Goal: Information Seeking & Learning: Learn about a topic

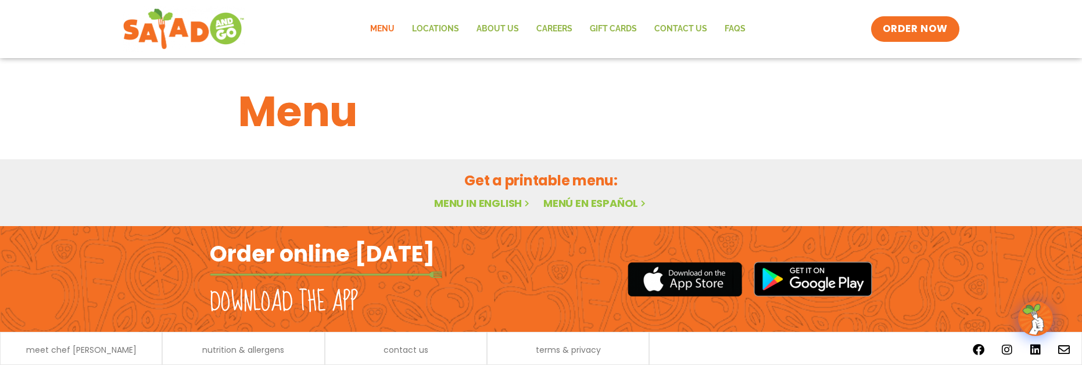
click at [467, 207] on link "Menu in English" at bounding box center [483, 203] width 98 height 15
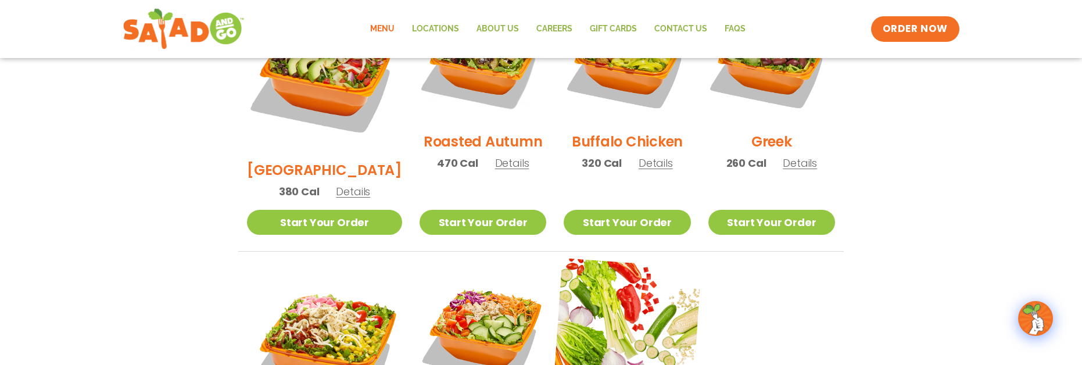
scroll to position [552, 0]
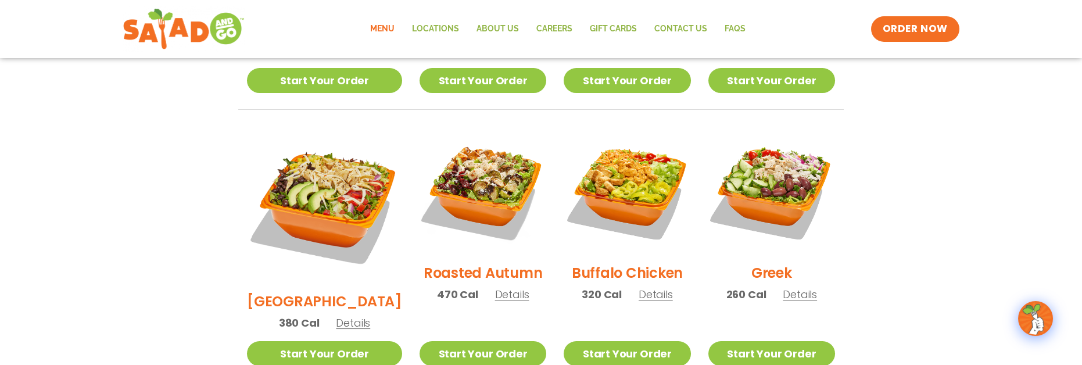
click at [342, 316] on span "Details" at bounding box center [353, 323] width 34 height 15
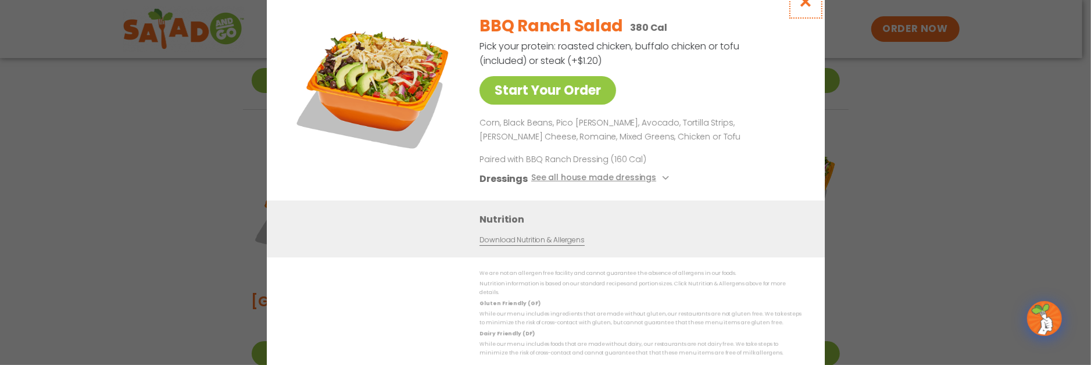
click at [806, 8] on icon "Close modal" at bounding box center [805, 1] width 15 height 12
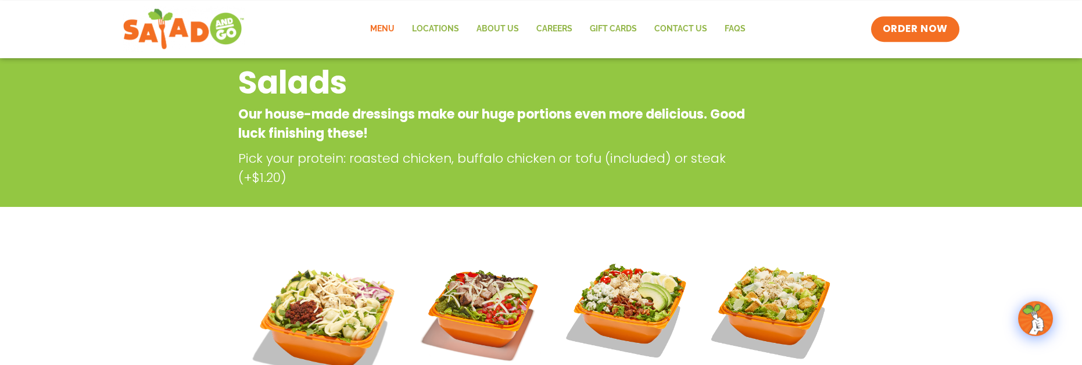
scroll to position [138, 0]
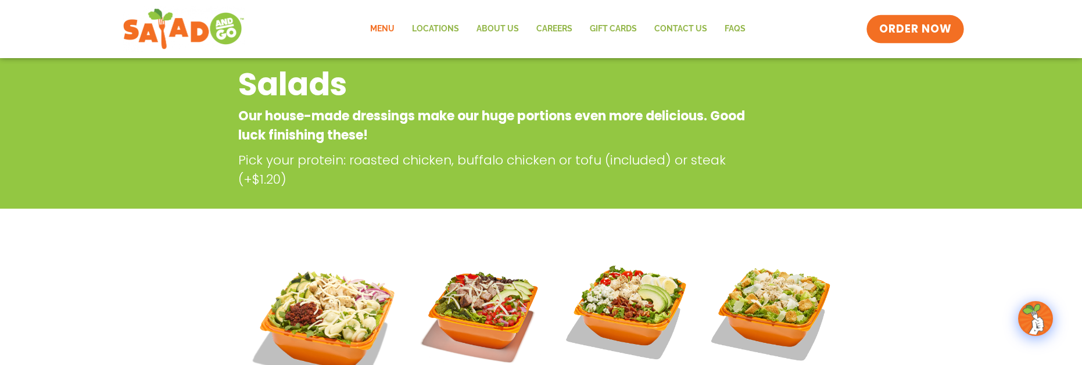
click at [900, 30] on span "ORDER NOW" at bounding box center [915, 29] width 72 height 15
